Goal: Transaction & Acquisition: Purchase product/service

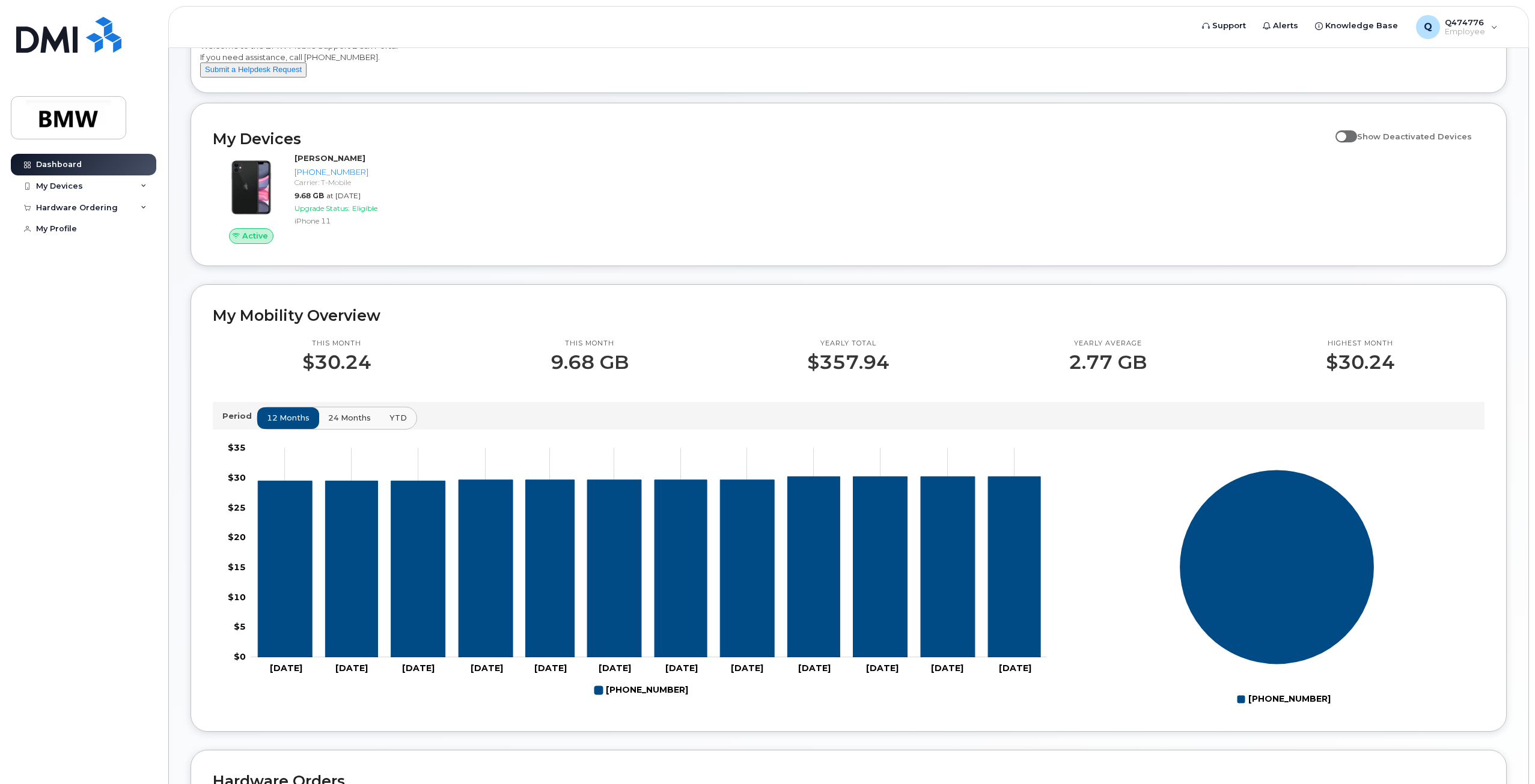
scroll to position [60, 0]
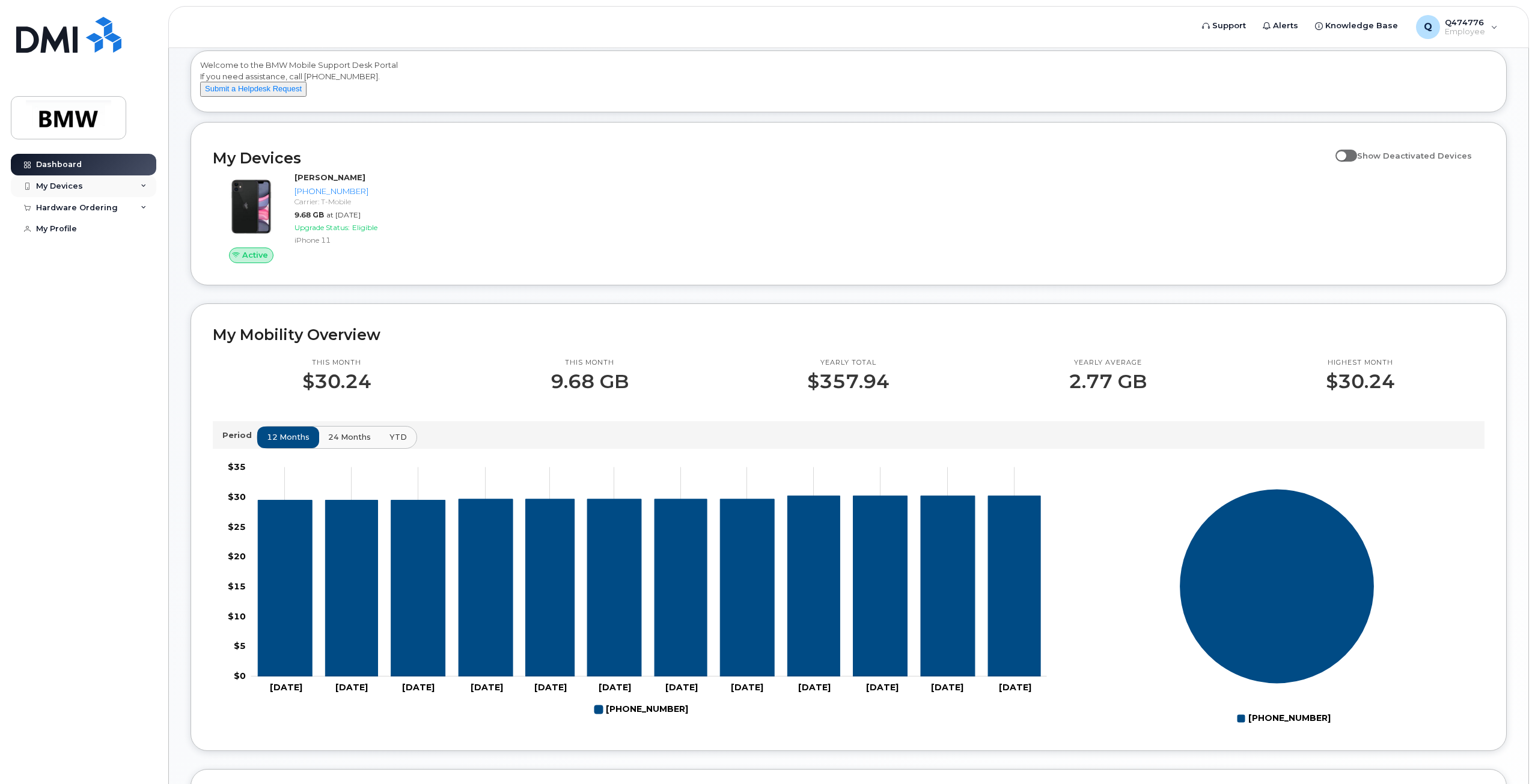
click at [98, 180] on div "My Devices" at bounding box center [83, 186] width 146 height 21
click at [108, 278] on div "Hardware Ordering" at bounding box center [77, 273] width 82 height 9
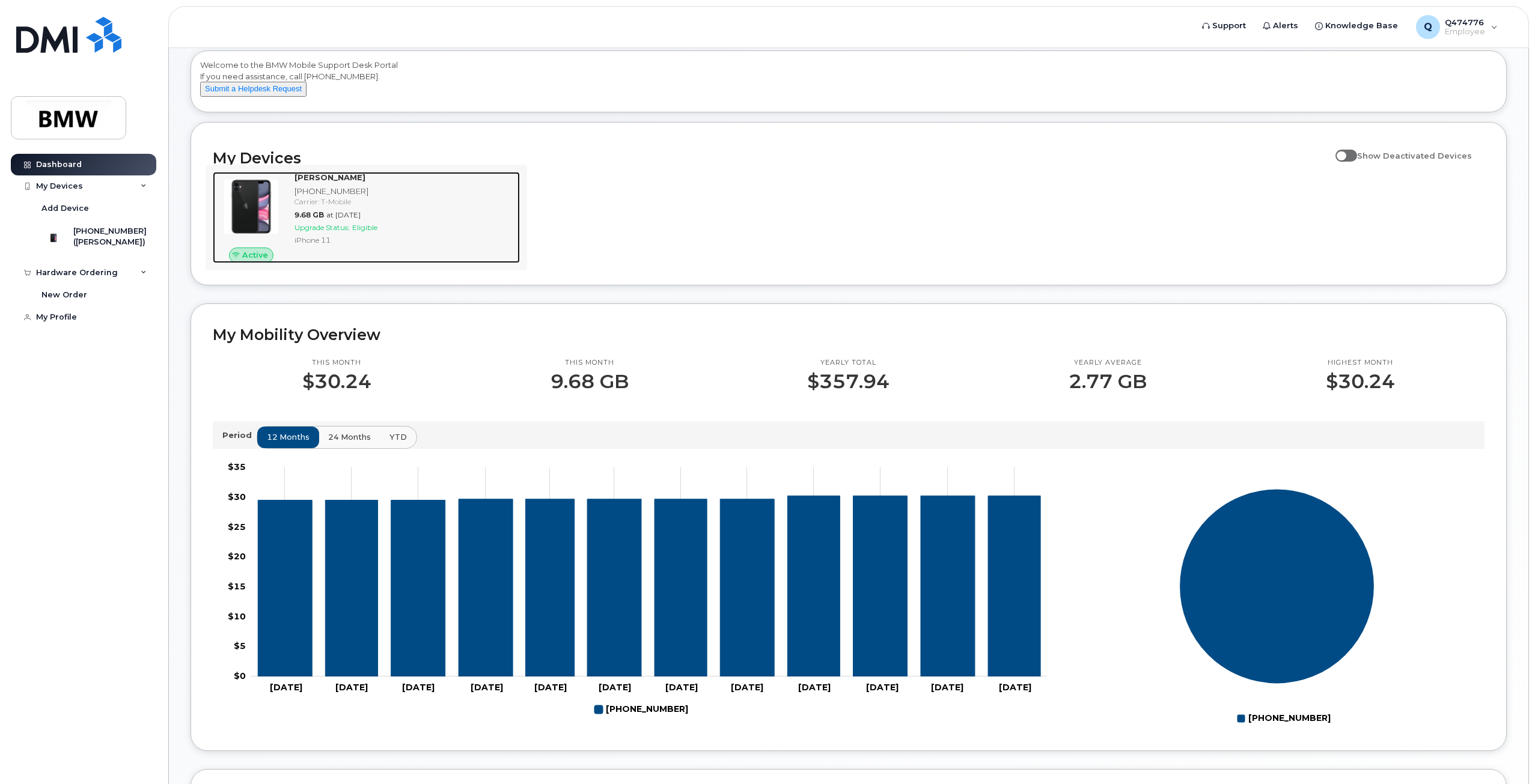
click at [343, 207] on div "Carrier: T-Mobile" at bounding box center [405, 201] width 221 height 10
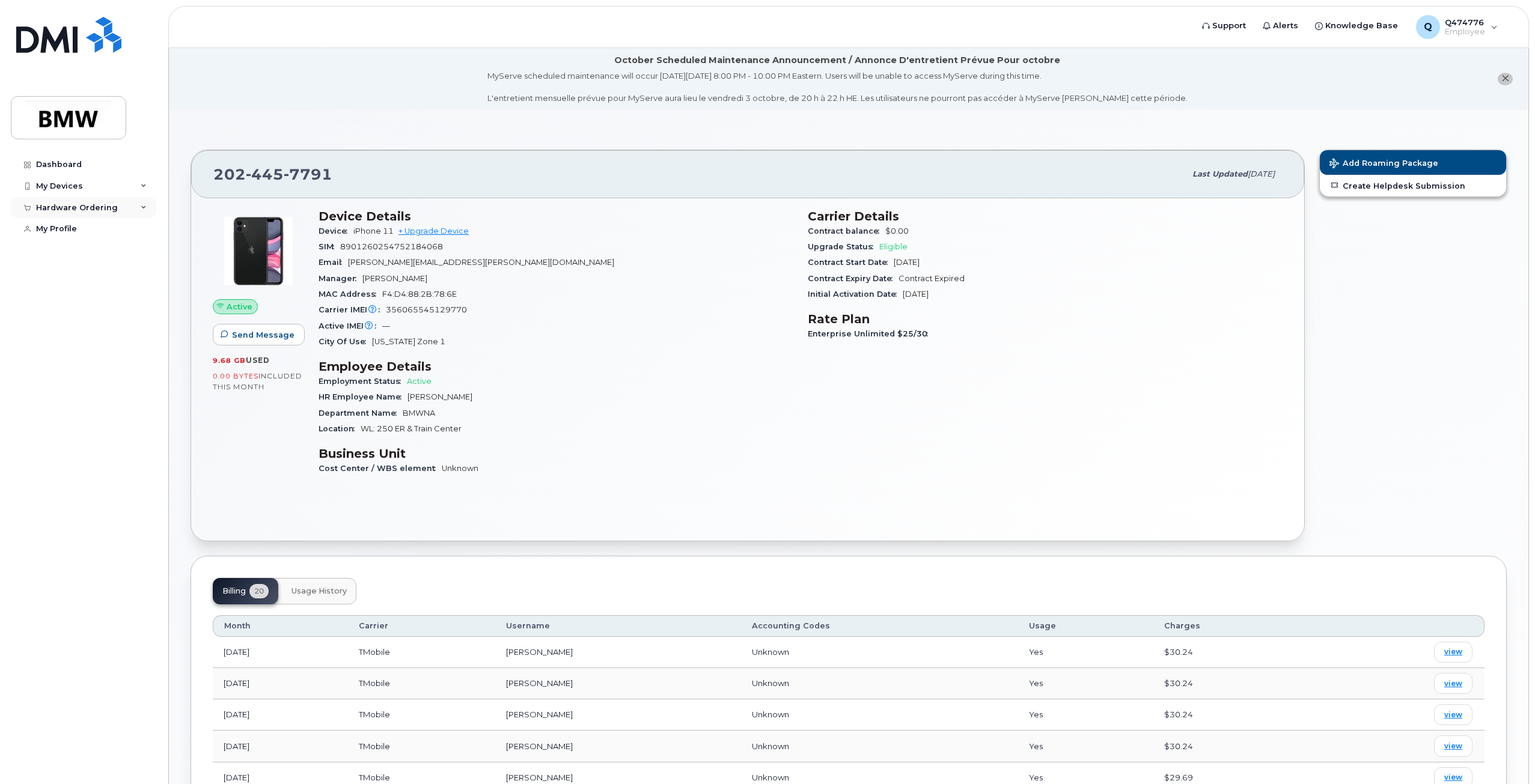
click at [128, 207] on div "Hardware Ordering" at bounding box center [83, 208] width 146 height 21
click at [78, 229] on div "New Order" at bounding box center [64, 229] width 46 height 11
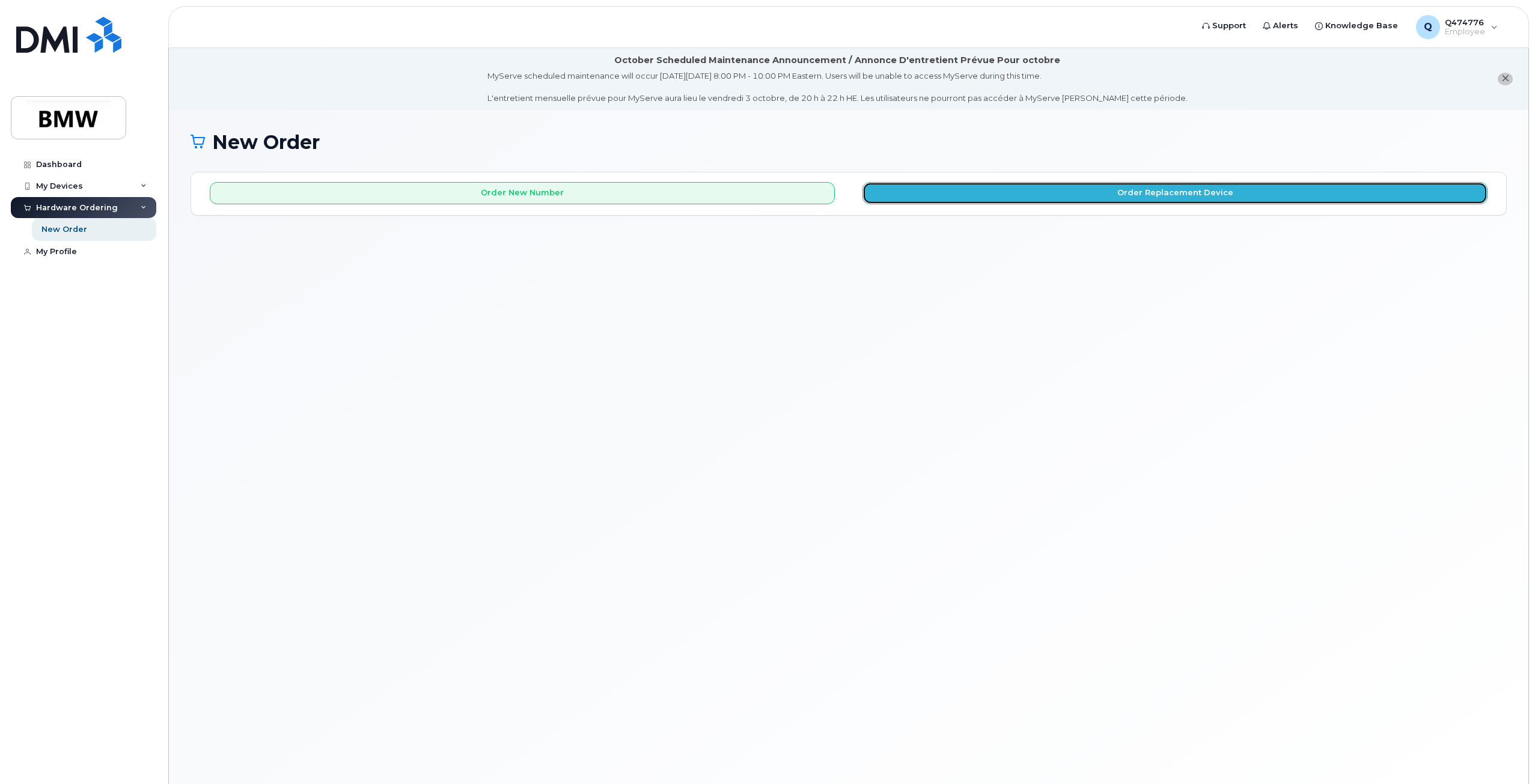
click at [995, 193] on button "Order Replacement Device" at bounding box center [1175, 193] width 625 height 22
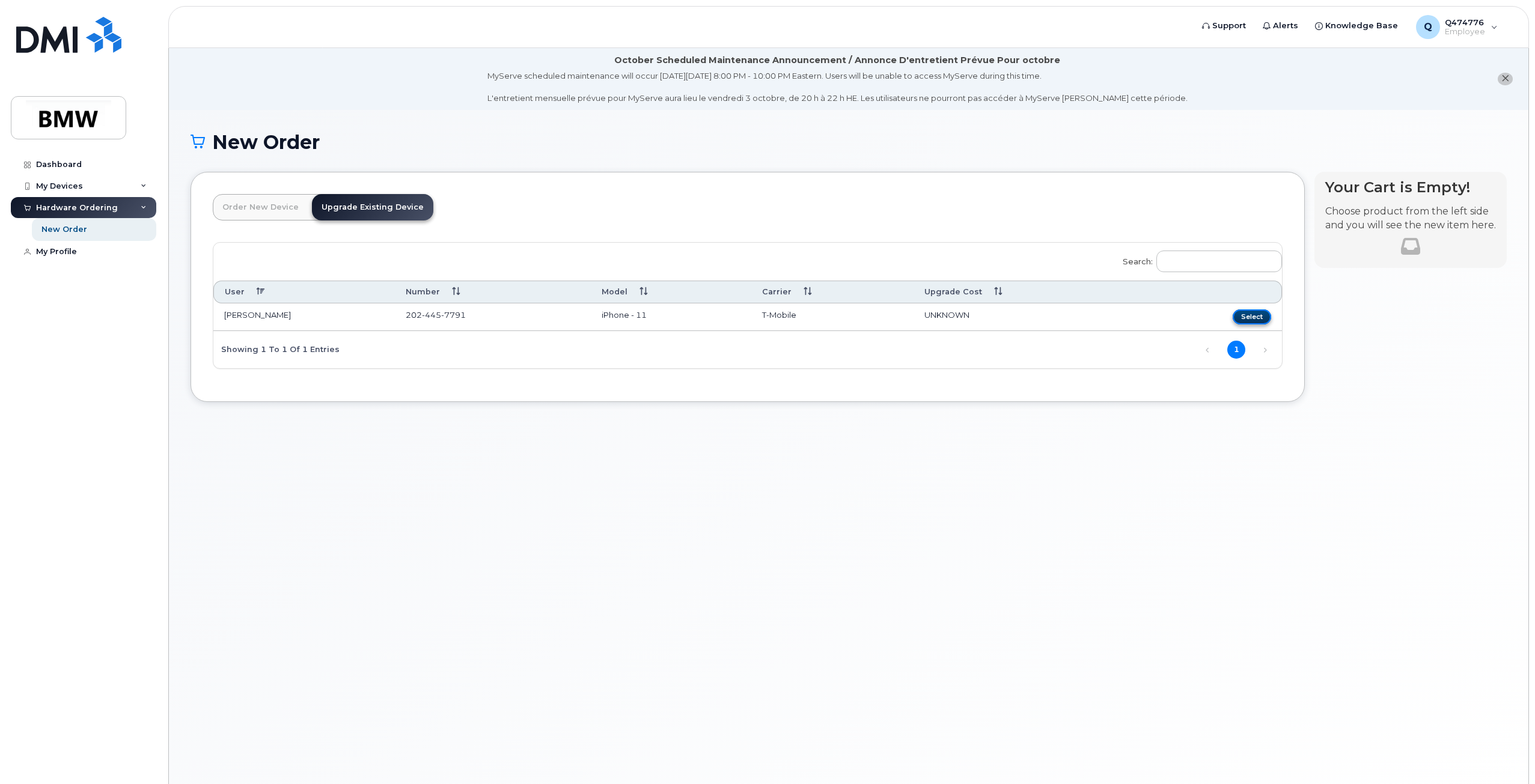
click at [1244, 314] on button "Select" at bounding box center [1252, 317] width 39 height 15
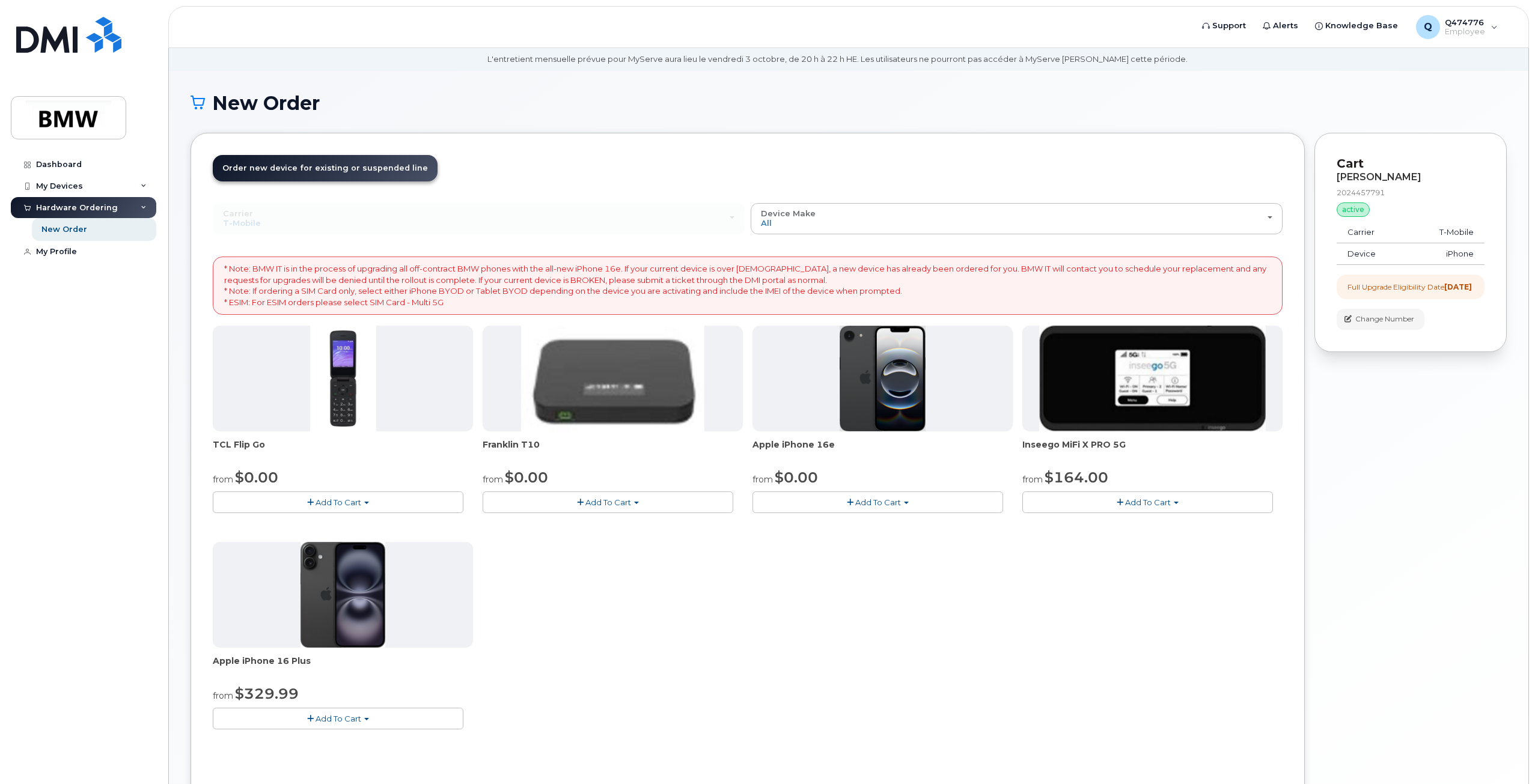
scroll to position [60, 0]
